Goal: Transaction & Acquisition: Book appointment/travel/reservation

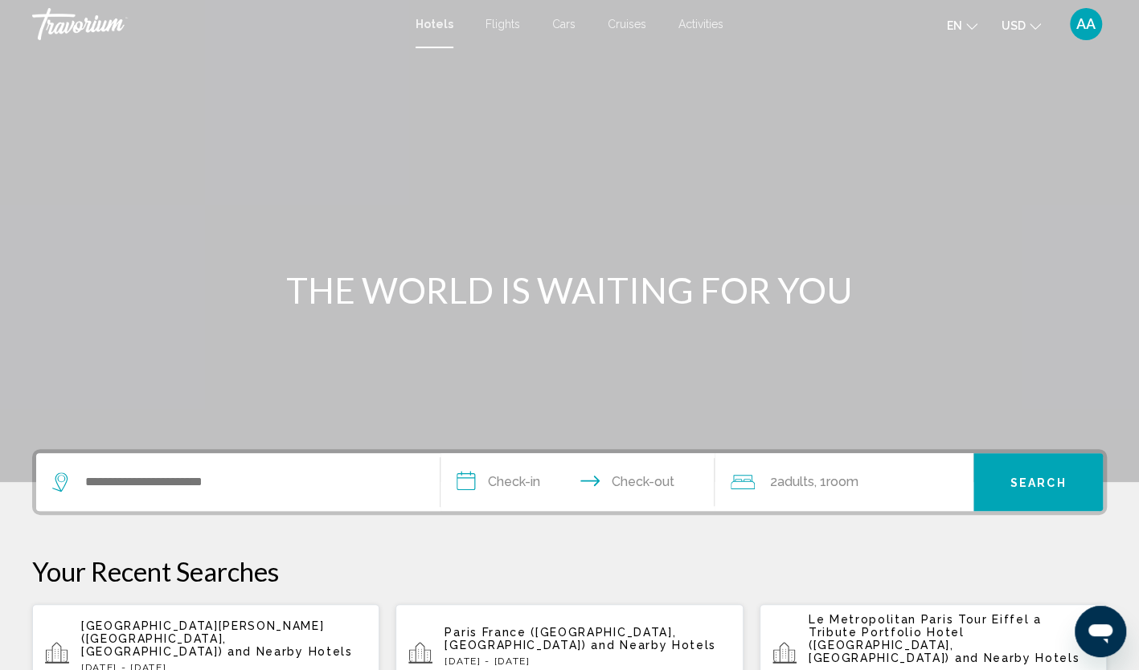
scroll to position [80, 0]
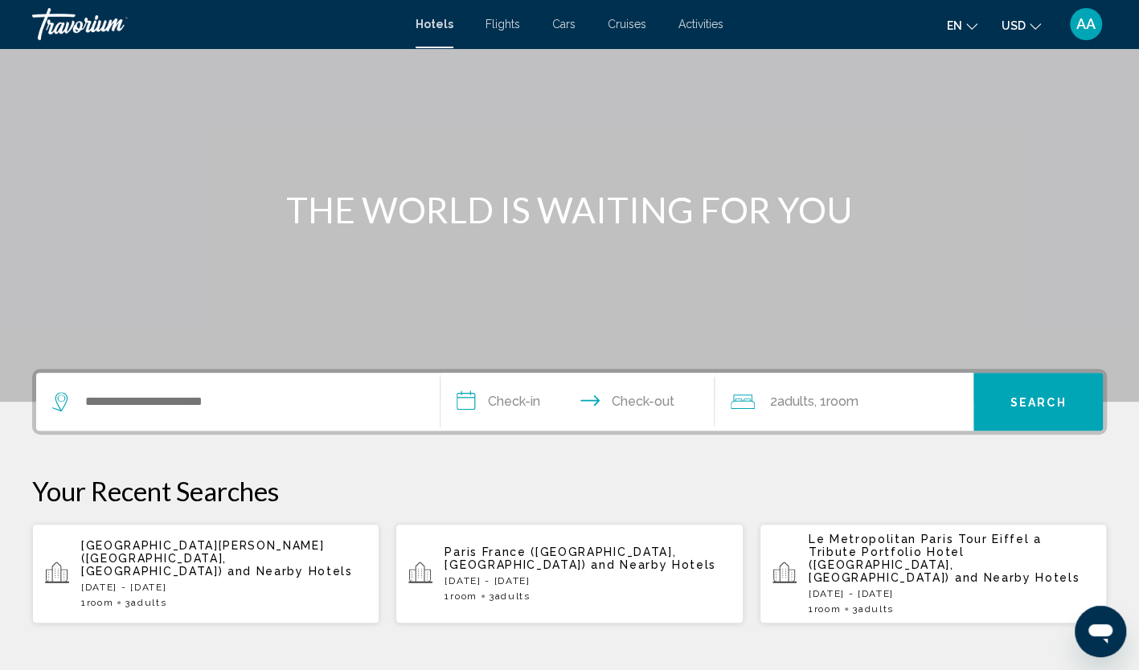
click at [538, 551] on span "Paris France ([GEOGRAPHIC_DATA], [GEOGRAPHIC_DATA])" at bounding box center [559, 559] width 231 height 26
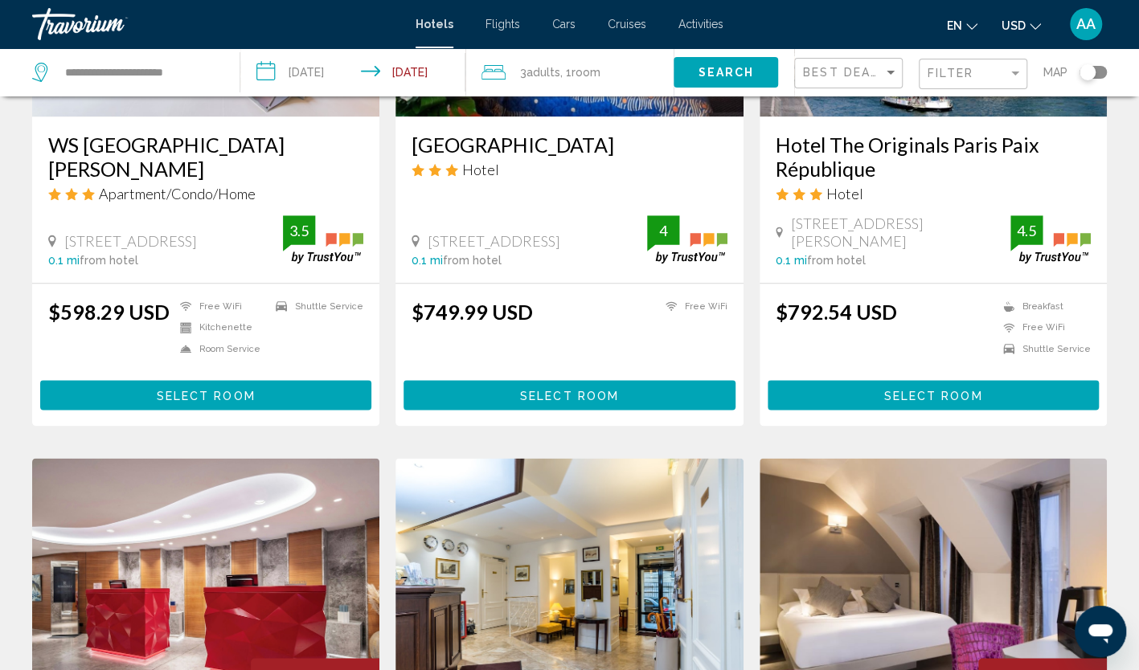
scroll to position [884, 0]
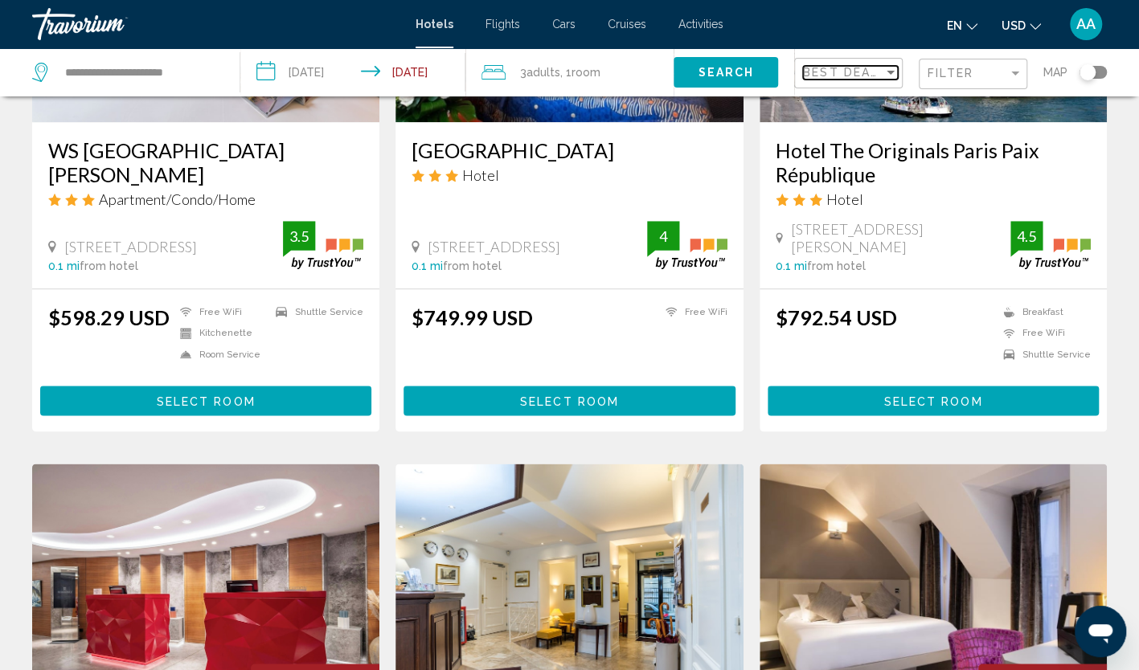
click at [857, 67] on span "Best Deals" at bounding box center [845, 72] width 84 height 13
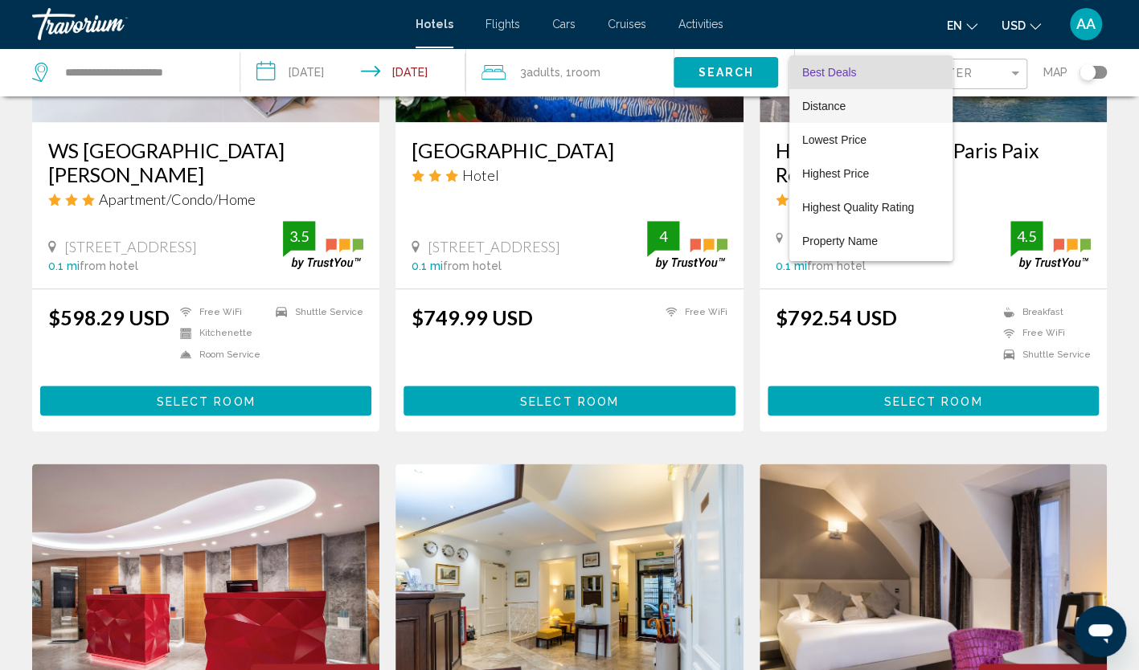
click at [861, 108] on span "Distance" at bounding box center [870, 106] width 137 height 34
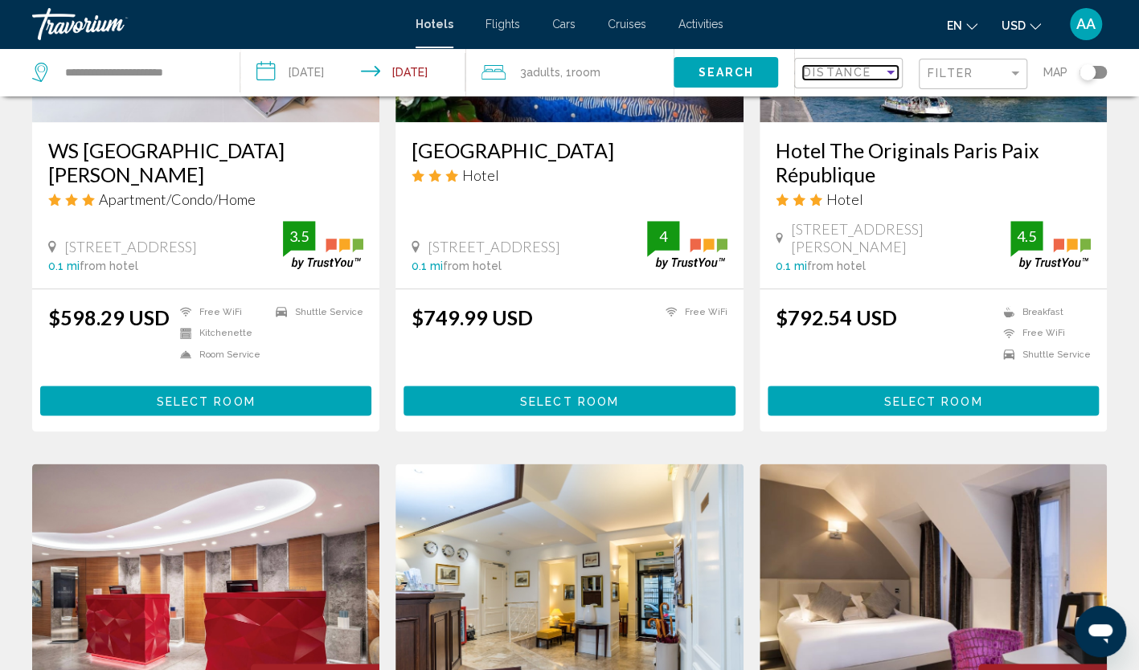
click at [867, 76] on span "Distance" at bounding box center [837, 72] width 68 height 13
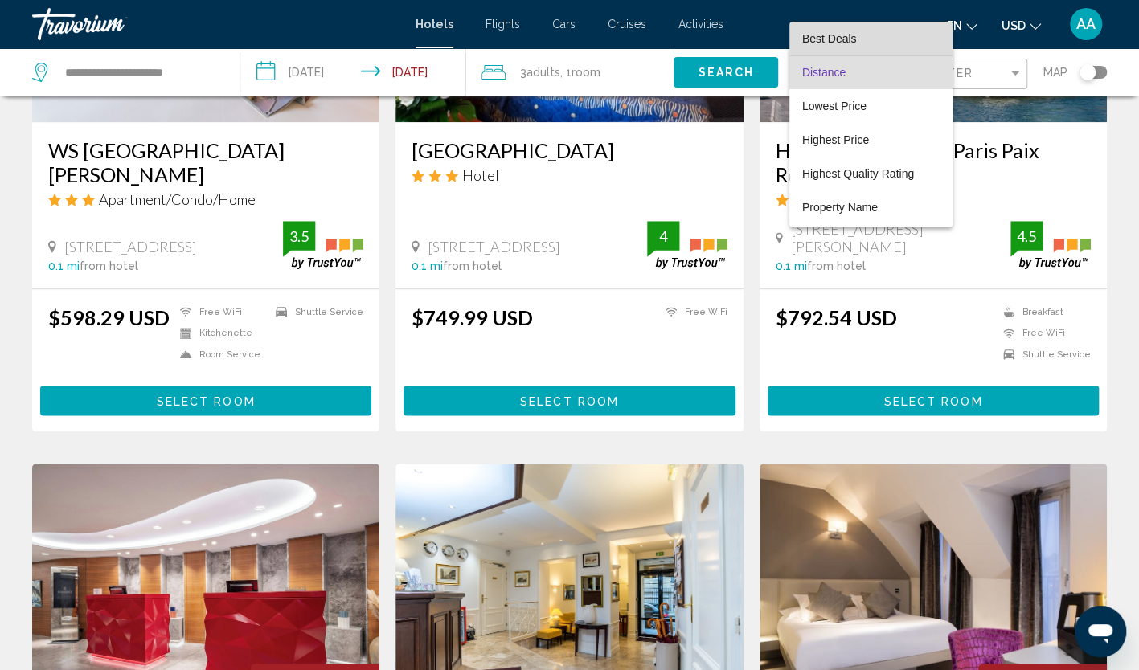
click at [881, 41] on span "Best Deals" at bounding box center [870, 39] width 137 height 34
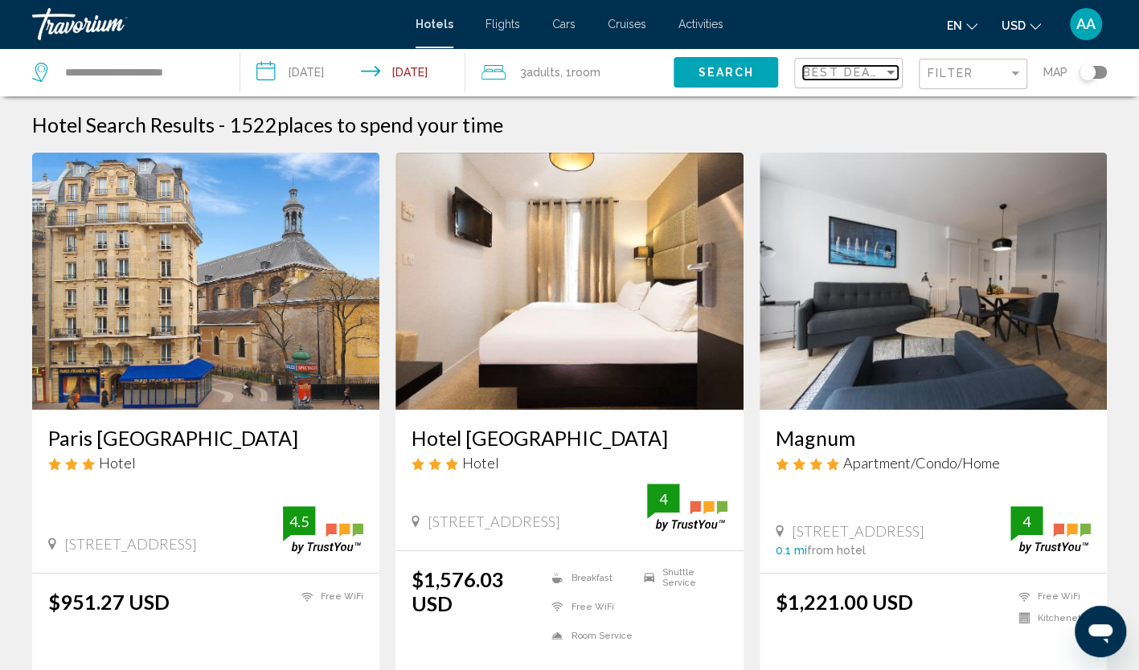
click at [860, 74] on span "Best Deals" at bounding box center [845, 72] width 84 height 13
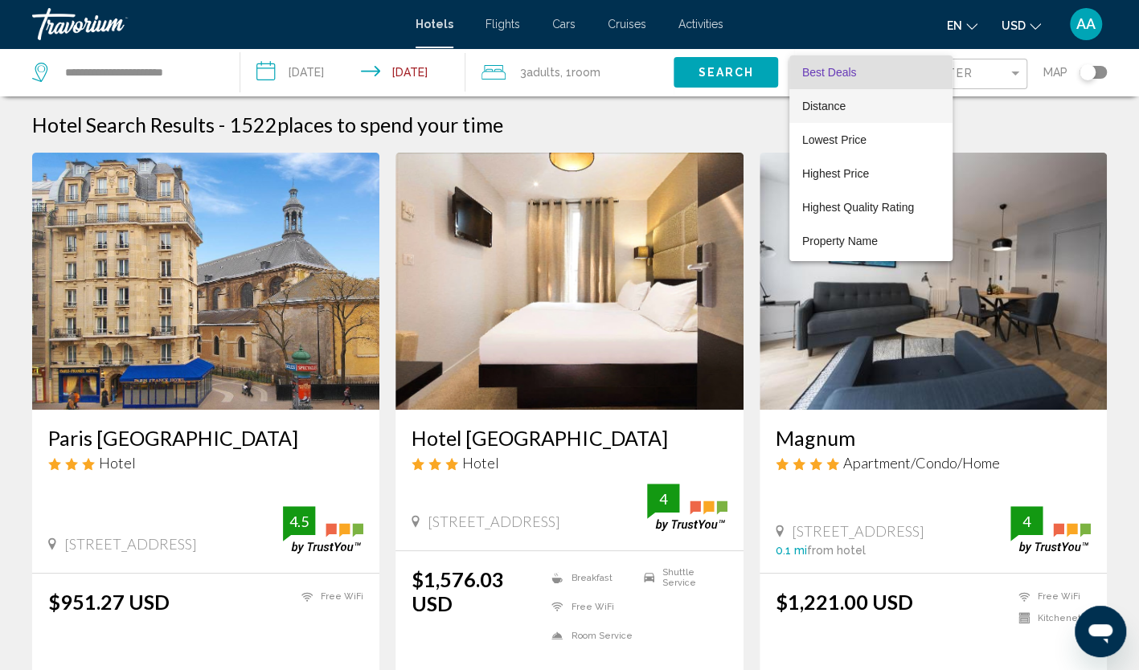
click at [866, 108] on span "Distance" at bounding box center [870, 106] width 137 height 34
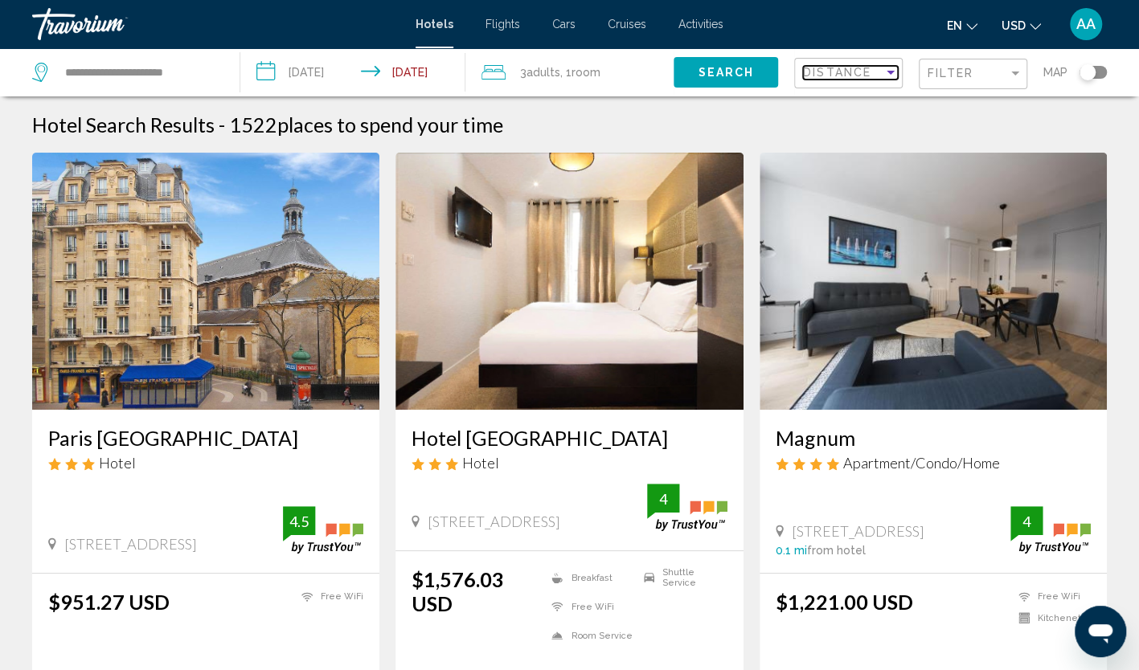
click at [869, 76] on span "Distance" at bounding box center [837, 72] width 68 height 13
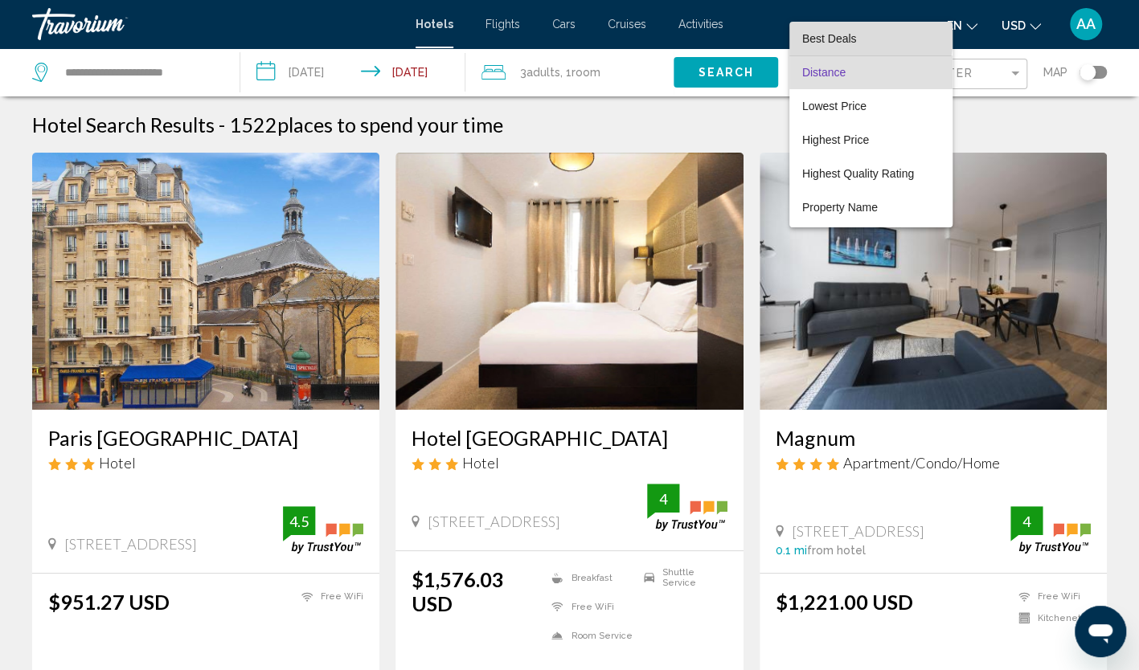
click at [861, 42] on span "Best Deals" at bounding box center [870, 39] width 137 height 34
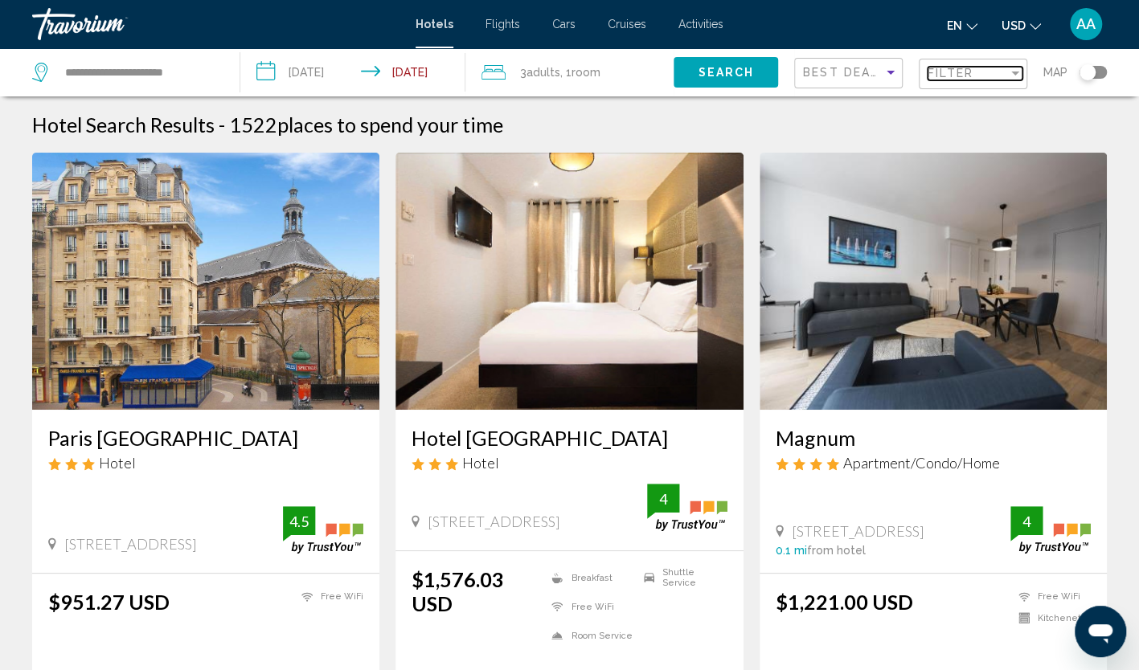
click at [1016, 69] on div "Filter" at bounding box center [1015, 73] width 14 height 13
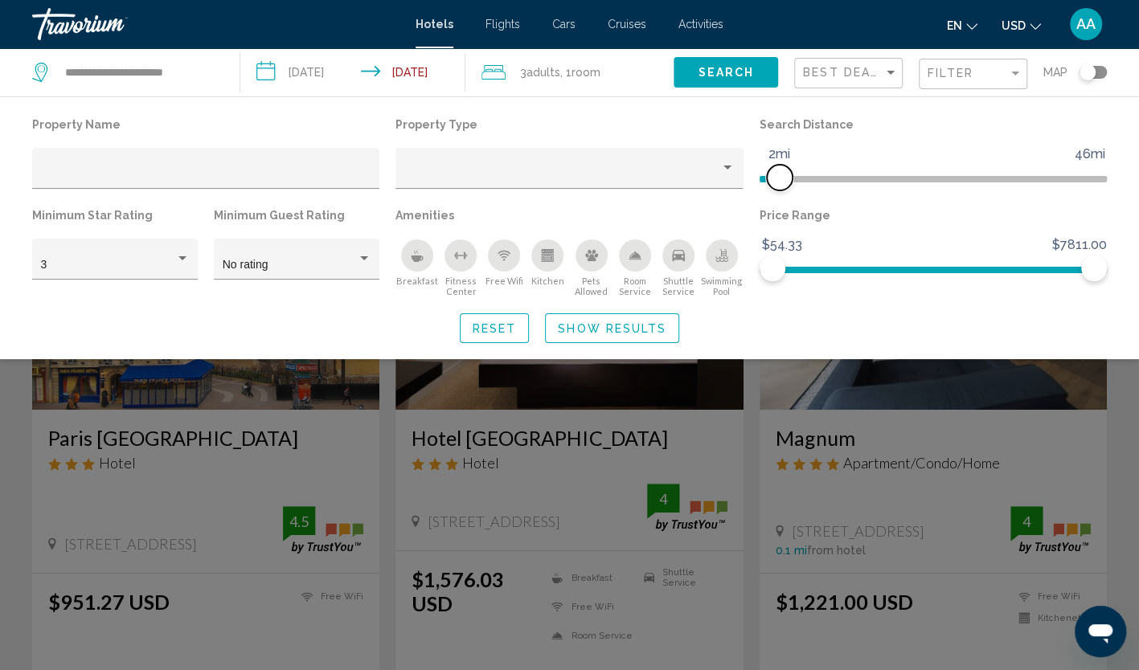
drag, startPoint x: 972, startPoint y: 174, endPoint x: 781, endPoint y: 177, distance: 191.3
click at [781, 177] on span "Hotel Filters" at bounding box center [780, 178] width 26 height 26
click at [619, 335] on button "Show Results" at bounding box center [612, 328] width 134 height 30
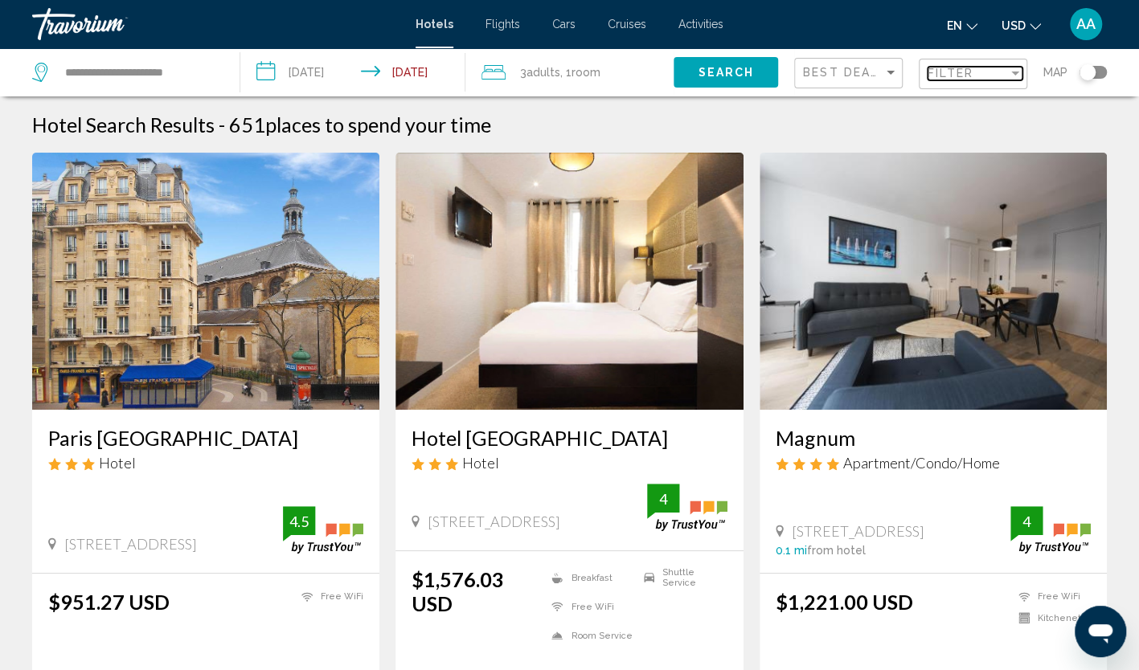
drag, startPoint x: 973, startPoint y: 72, endPoint x: 929, endPoint y: 96, distance: 50.3
click at [972, 72] on div "Filter" at bounding box center [967, 73] width 80 height 13
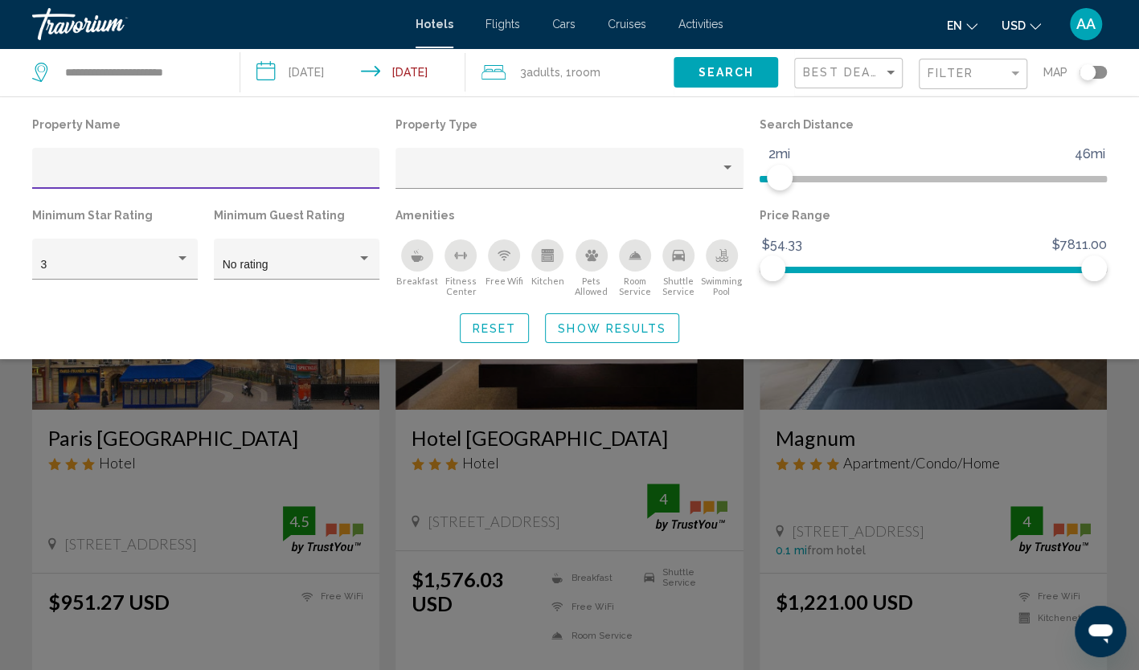
click at [198, 265] on div "Minimum Star Rating 3" at bounding box center [115, 249] width 182 height 91
click at [187, 262] on div "Hotel Filters" at bounding box center [182, 258] width 14 height 13
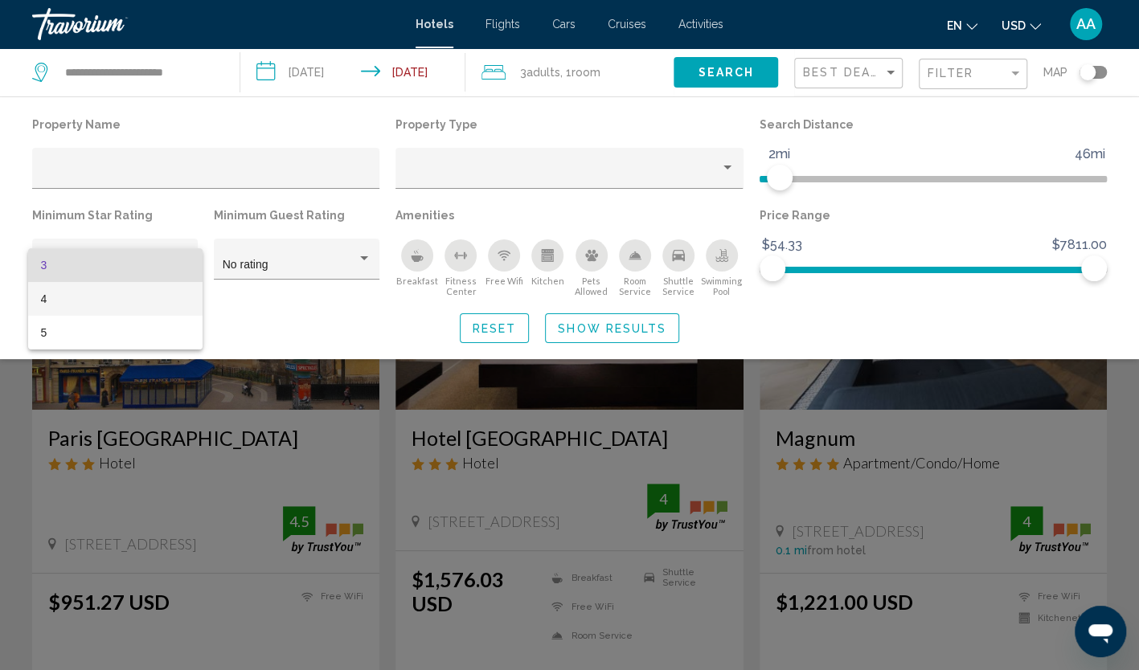
click at [155, 295] on span "4" at bounding box center [115, 299] width 149 height 34
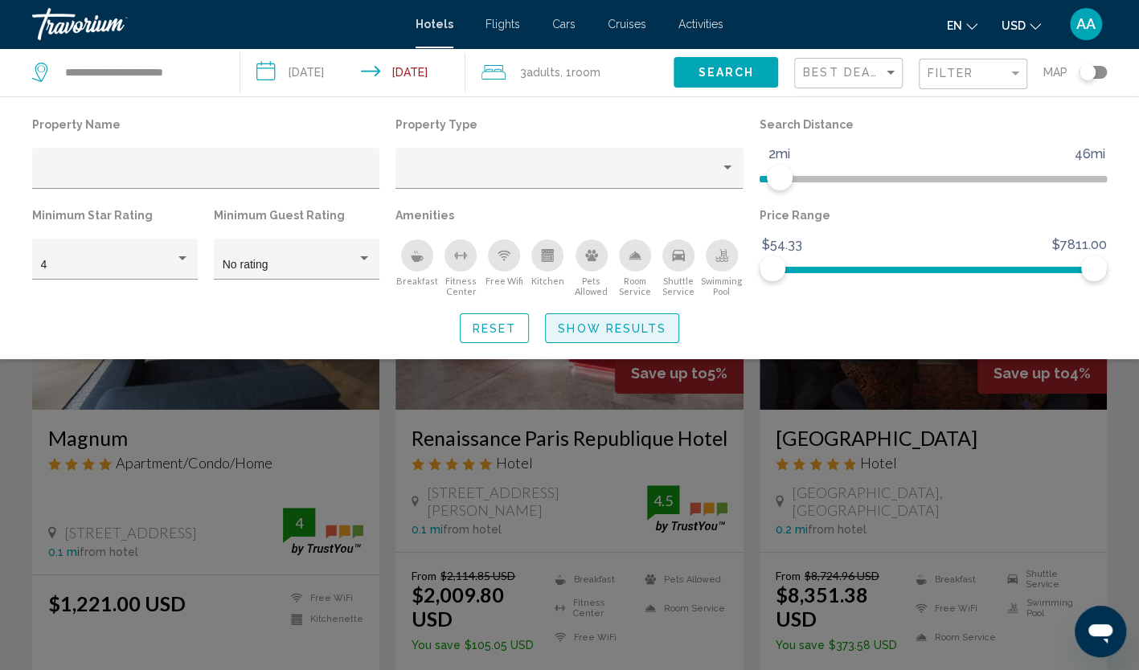
click at [624, 323] on span "Show Results" at bounding box center [612, 328] width 108 height 13
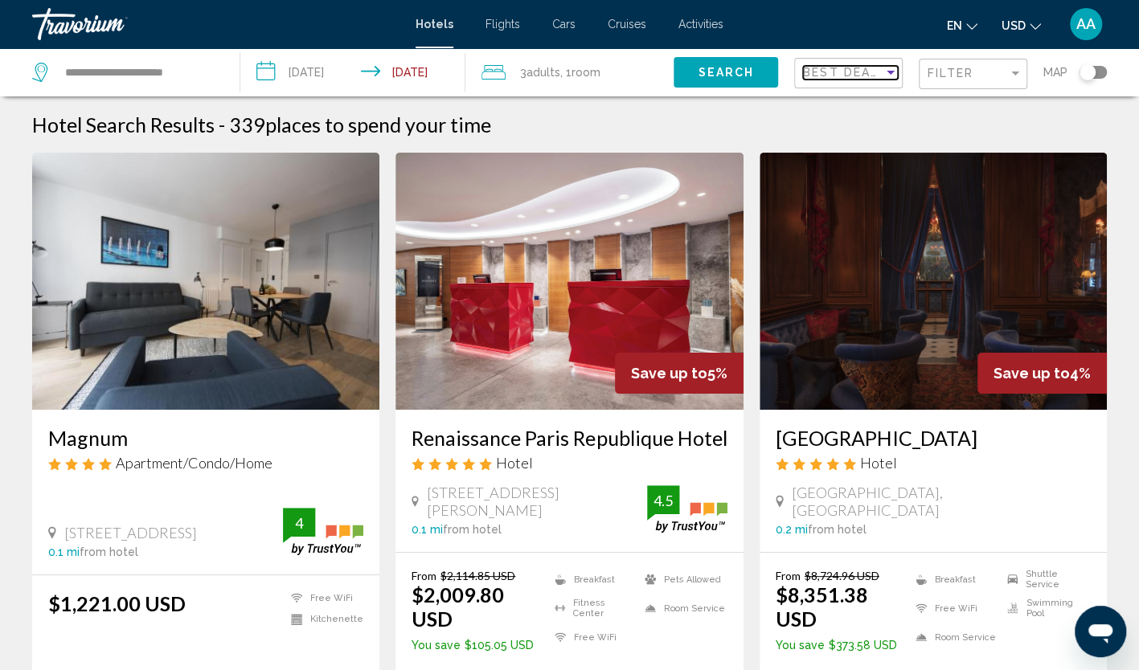
click at [829, 75] on span "Best Deals" at bounding box center [845, 72] width 84 height 13
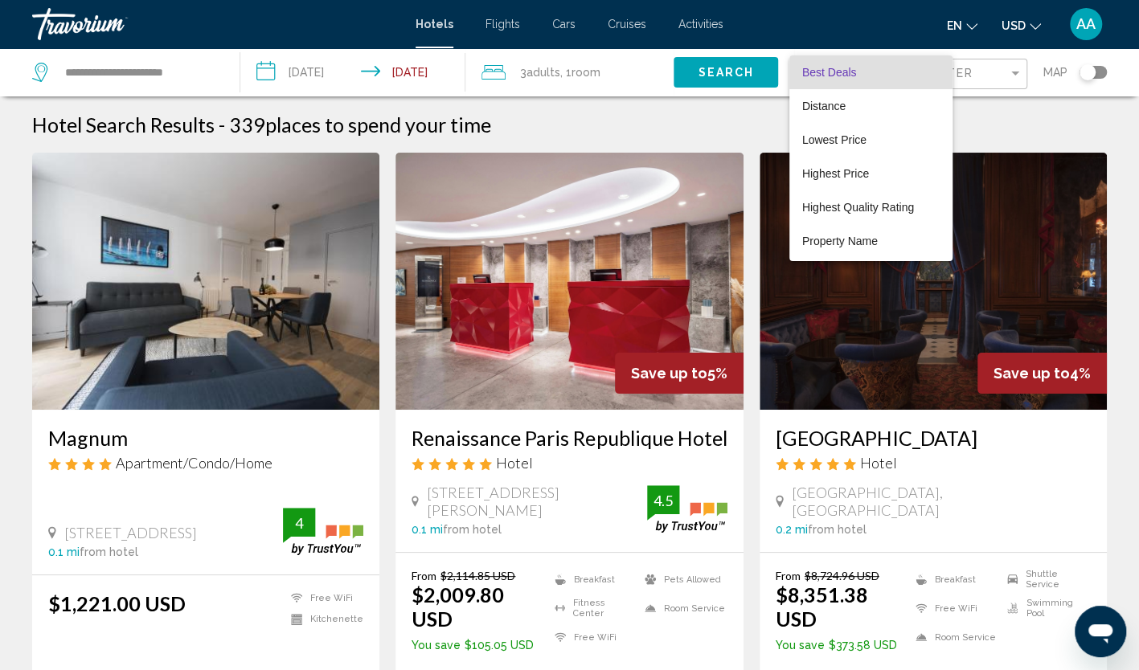
click at [834, 72] on span "Best Deals" at bounding box center [829, 72] width 55 height 13
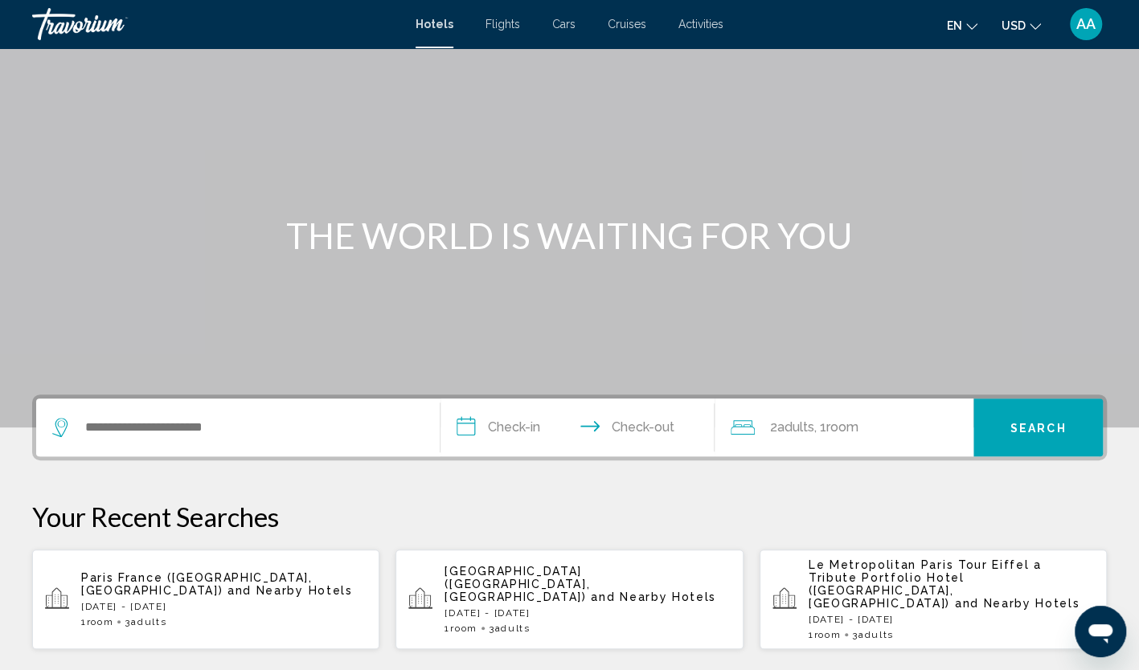
scroll to position [80, 0]
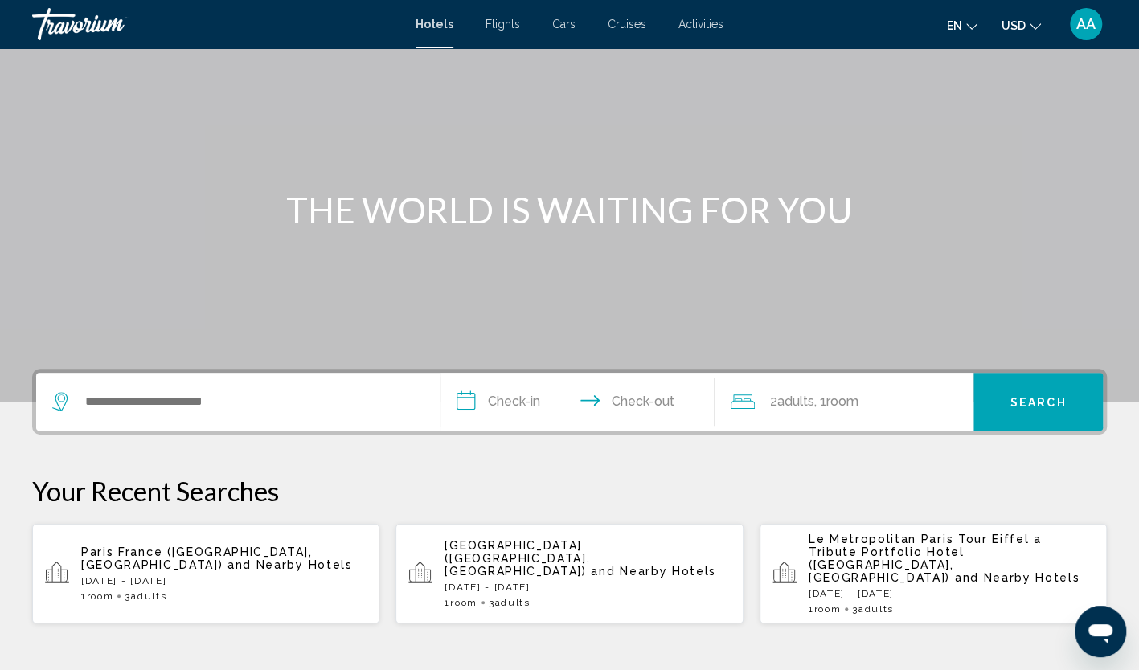
click at [226, 552] on span "Paris France ([GEOGRAPHIC_DATA], [GEOGRAPHIC_DATA])" at bounding box center [196, 559] width 231 height 26
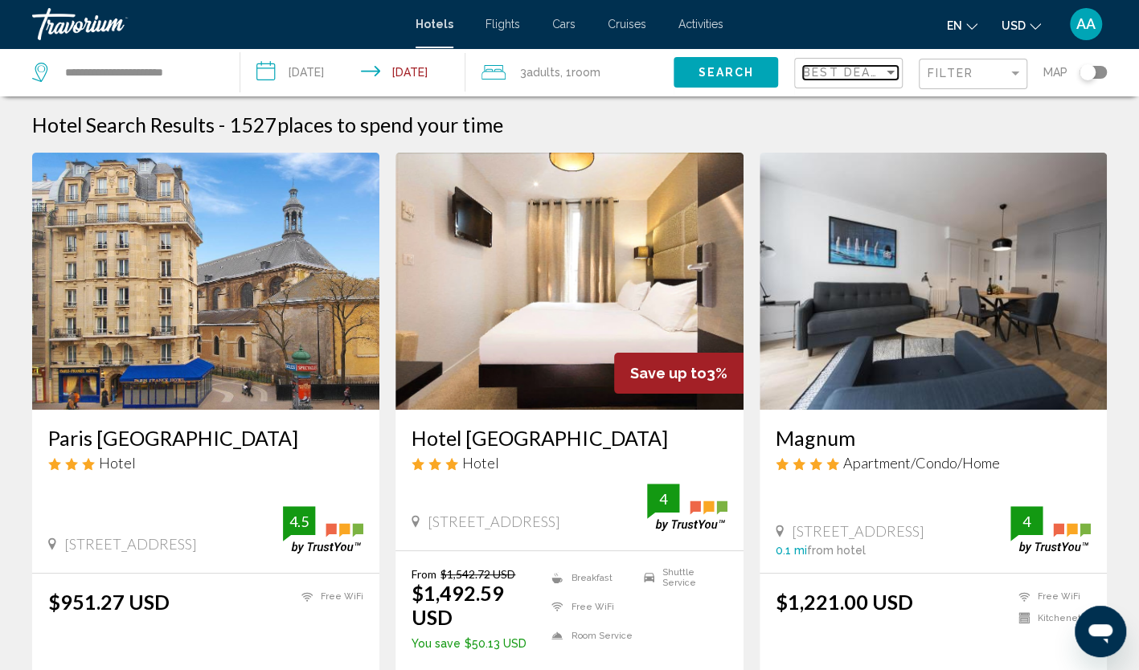
click at [835, 69] on span "Best Deals" at bounding box center [845, 72] width 84 height 13
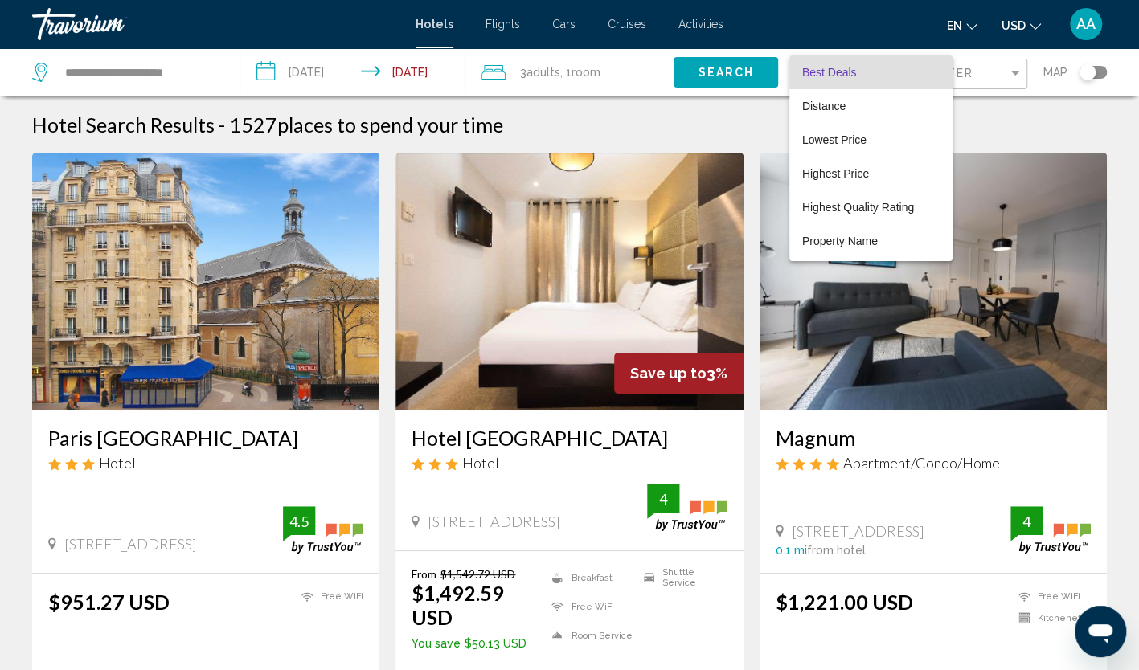
click at [967, 75] on div at bounding box center [569, 335] width 1139 height 670
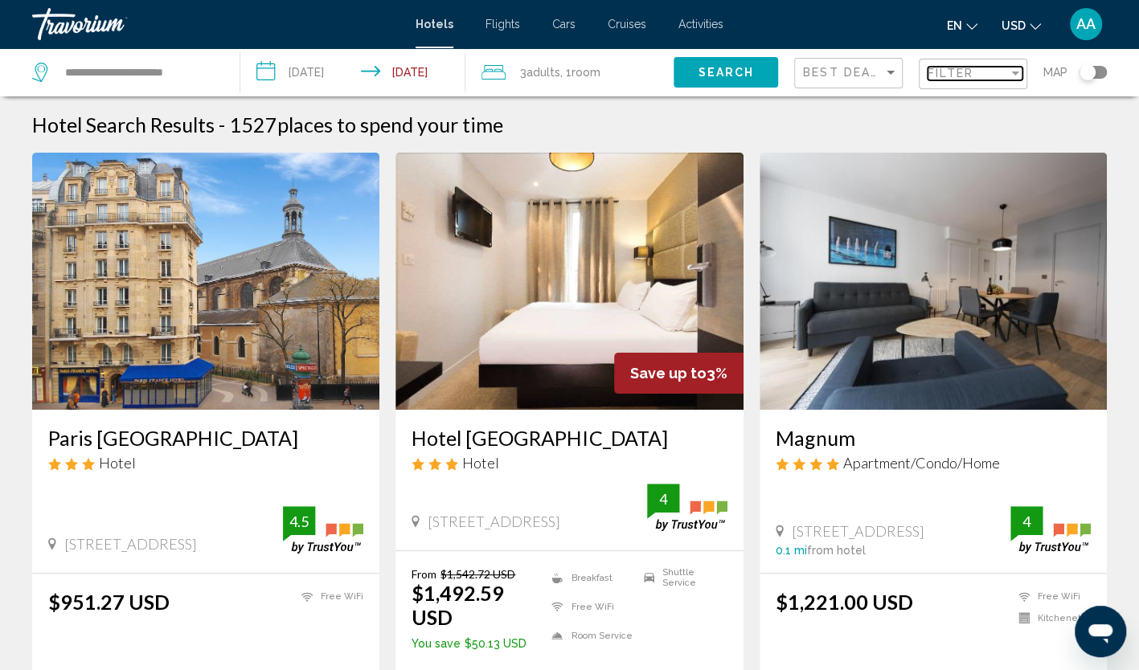
click at [967, 75] on span "Filter" at bounding box center [950, 73] width 46 height 13
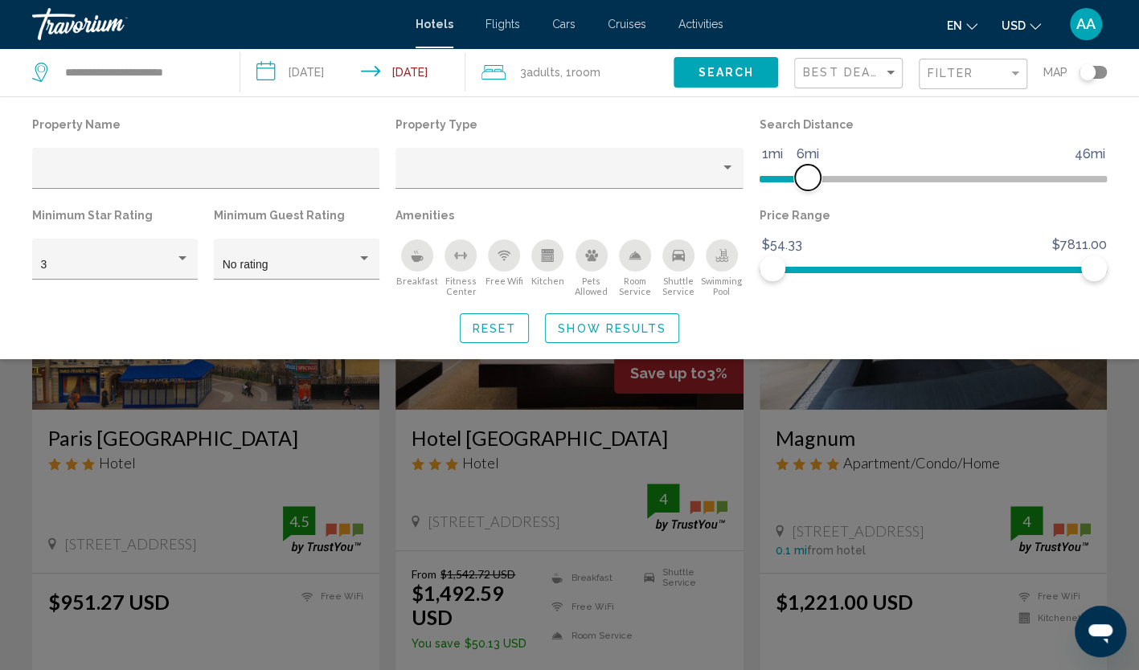
click at [808, 174] on span "Hotel Filters" at bounding box center [783, 176] width 48 height 26
drag, startPoint x: 803, startPoint y: 174, endPoint x: 780, endPoint y: 175, distance: 22.5
click at [780, 175] on span "Hotel Filters" at bounding box center [780, 178] width 26 height 26
click at [156, 262] on div "3" at bounding box center [108, 265] width 134 height 13
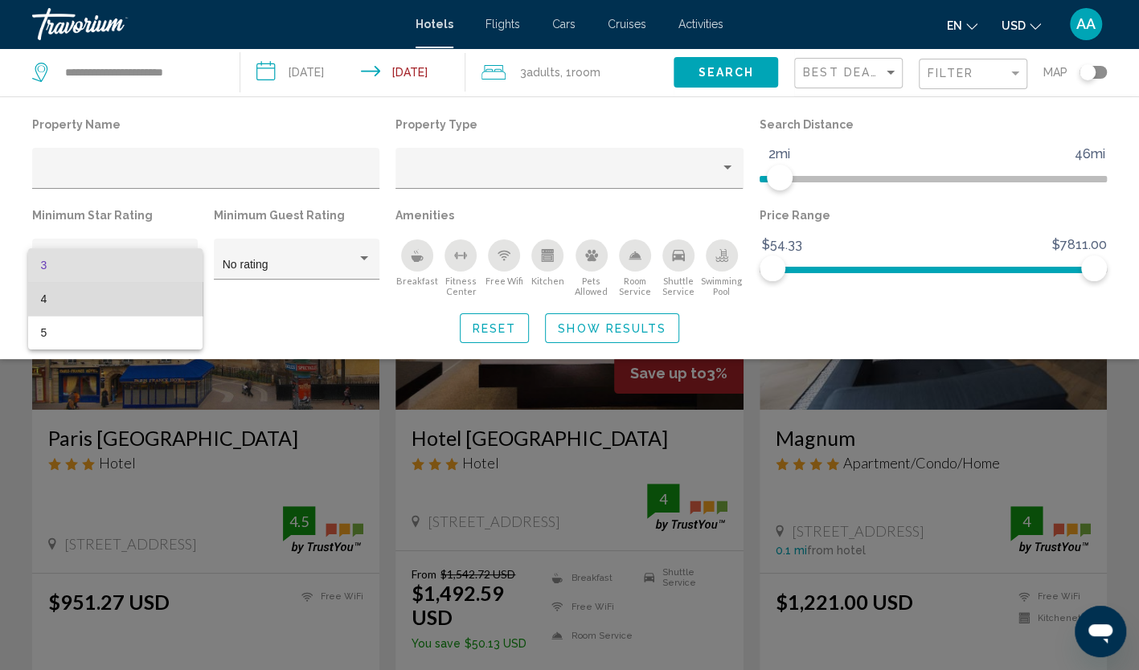
click at [153, 292] on span "4" at bounding box center [115, 299] width 149 height 34
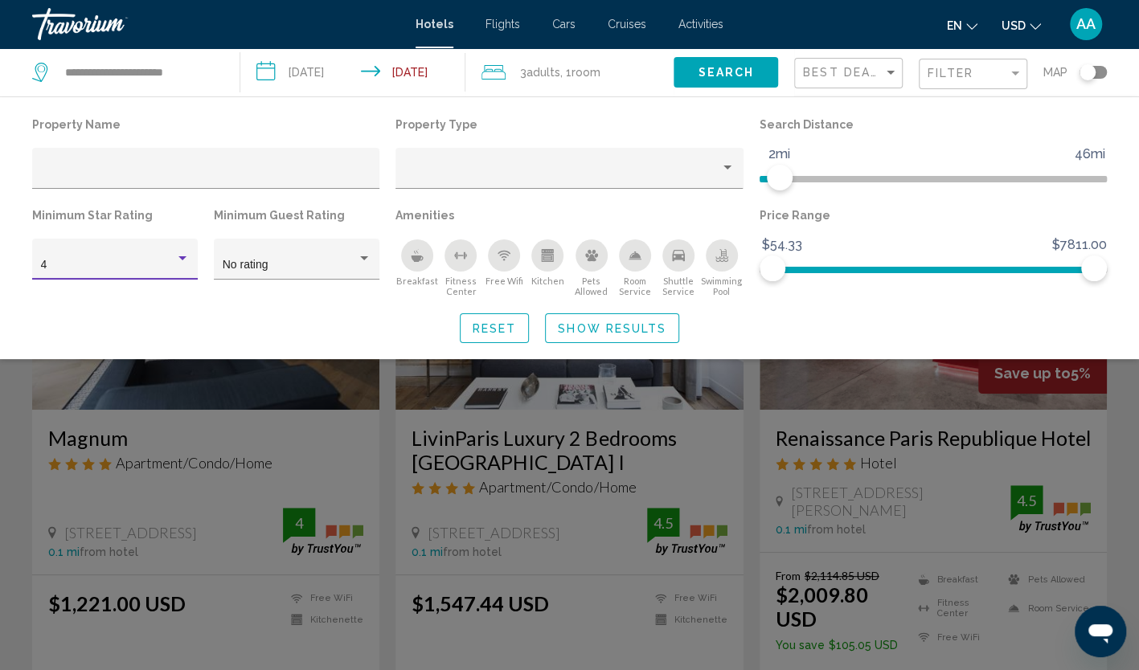
click at [575, 334] on span "Show Results" at bounding box center [612, 328] width 108 height 13
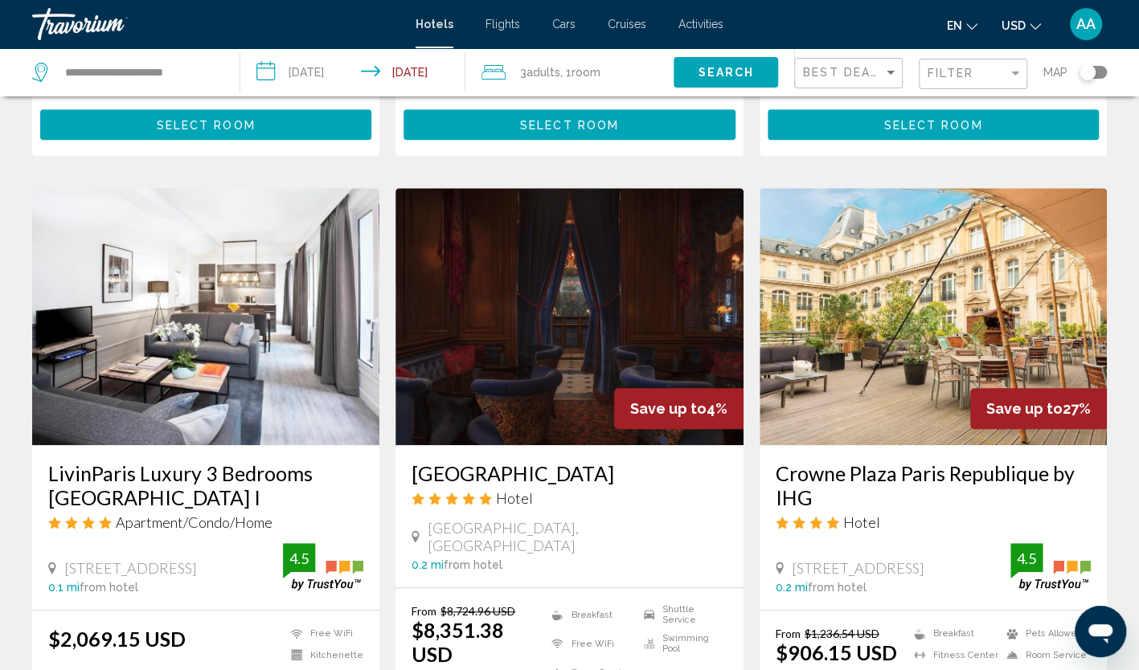
scroll to position [643, 0]
